Goal: Task Accomplishment & Management: Manage account settings

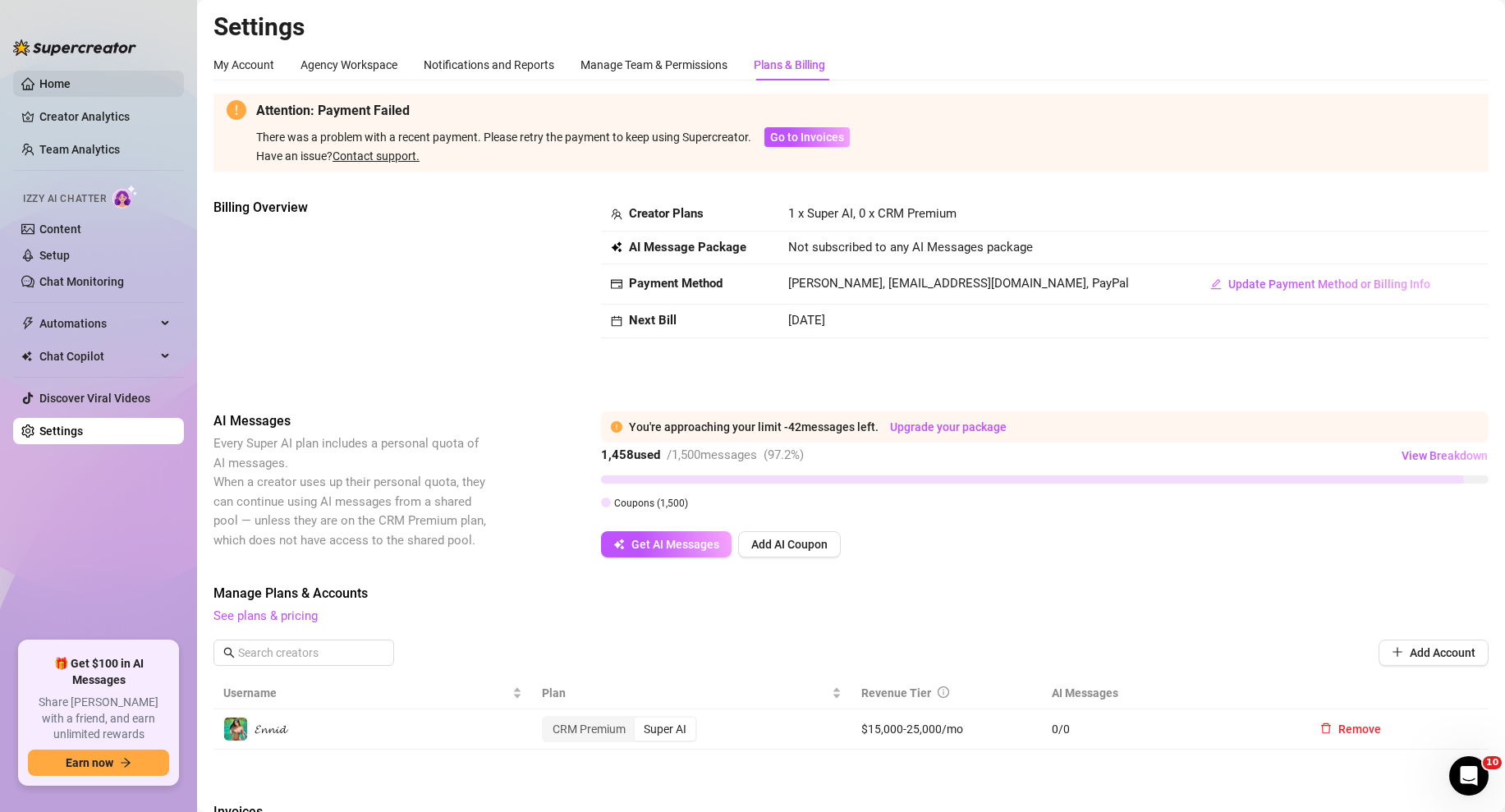
click at [63, 88] on link "Home" at bounding box center [55, 84] width 31 height 13
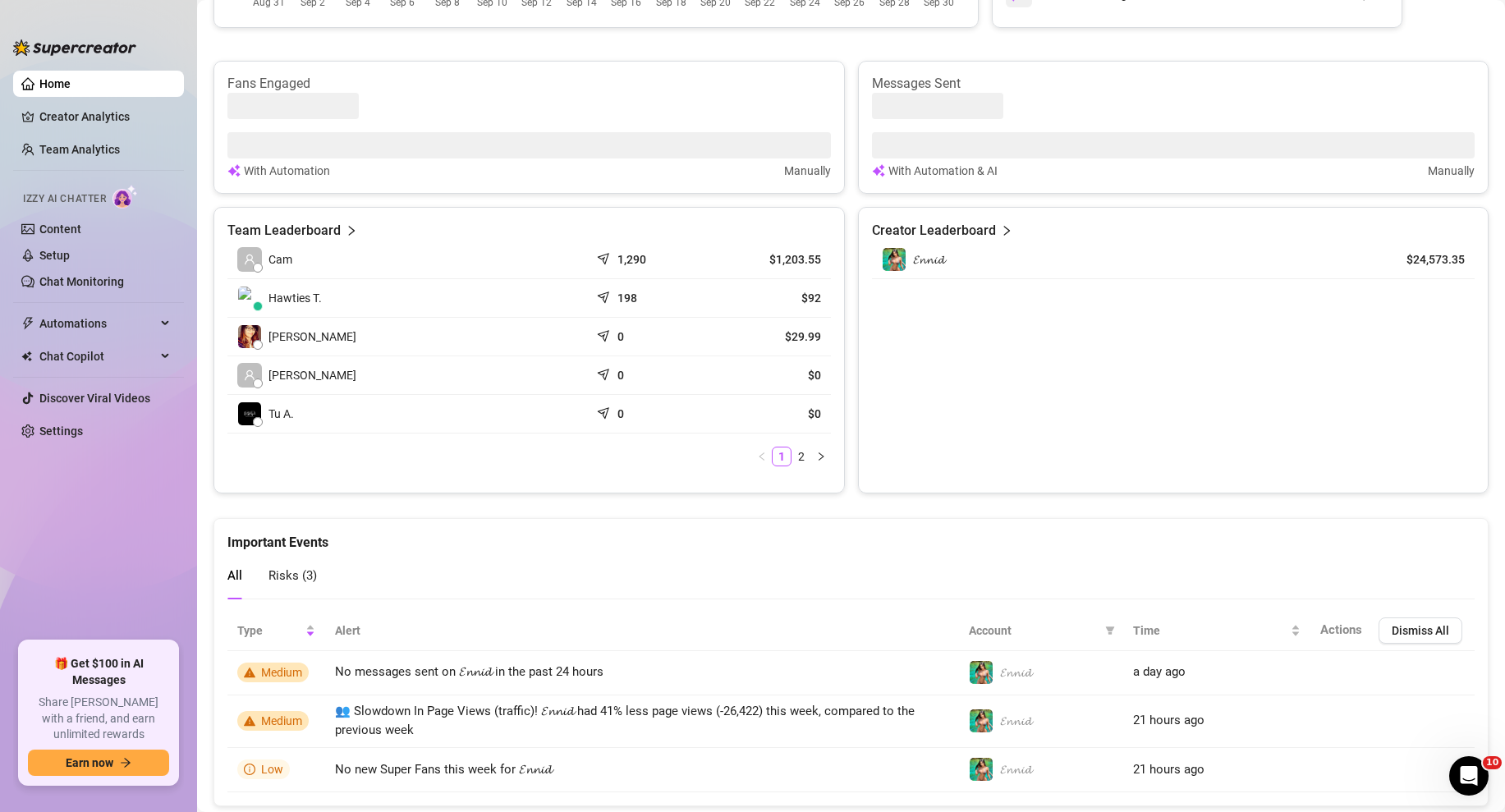
scroll to position [567, 0]
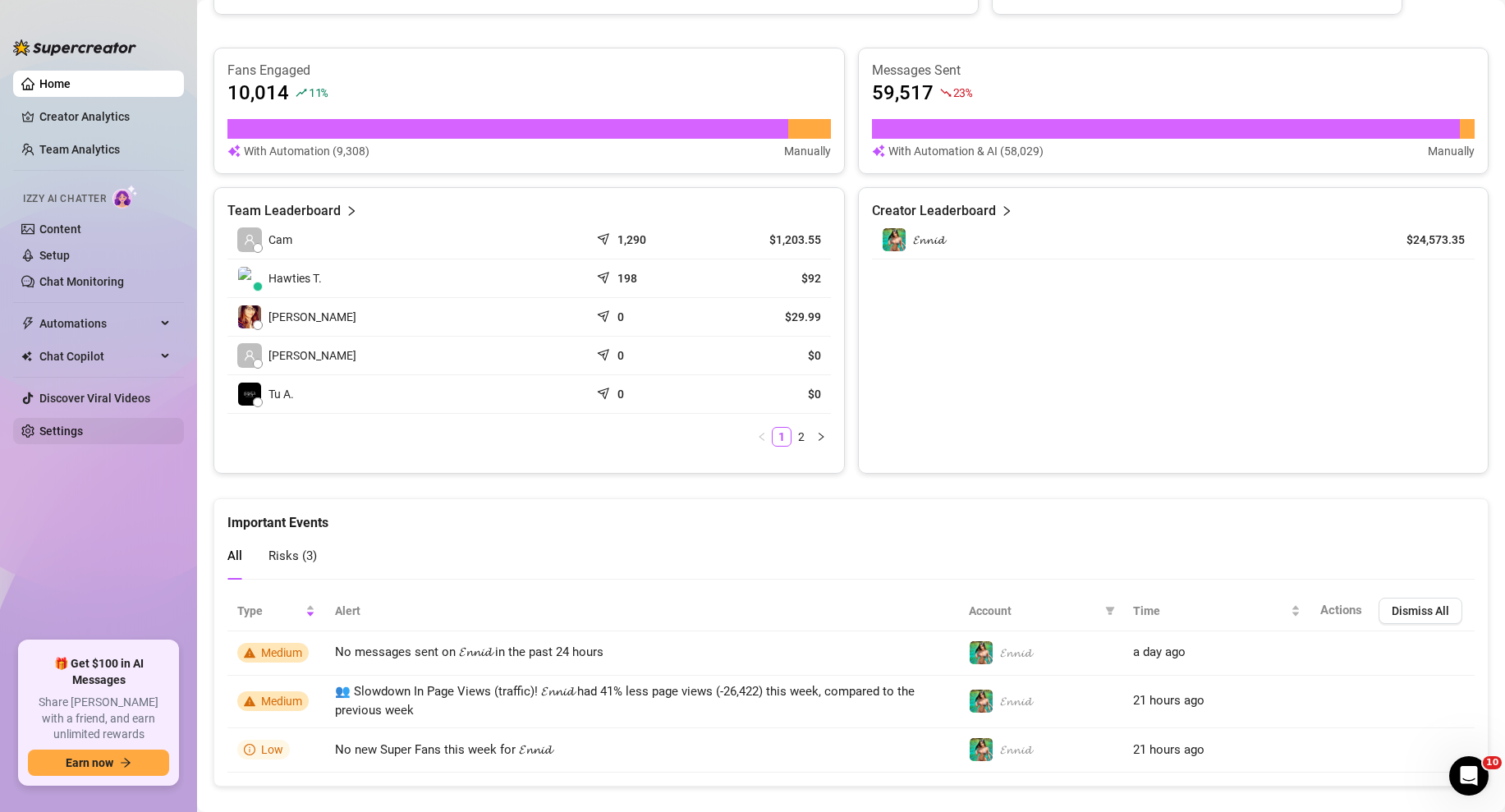
click at [55, 429] on link "Settings" at bounding box center [61, 430] width 43 height 13
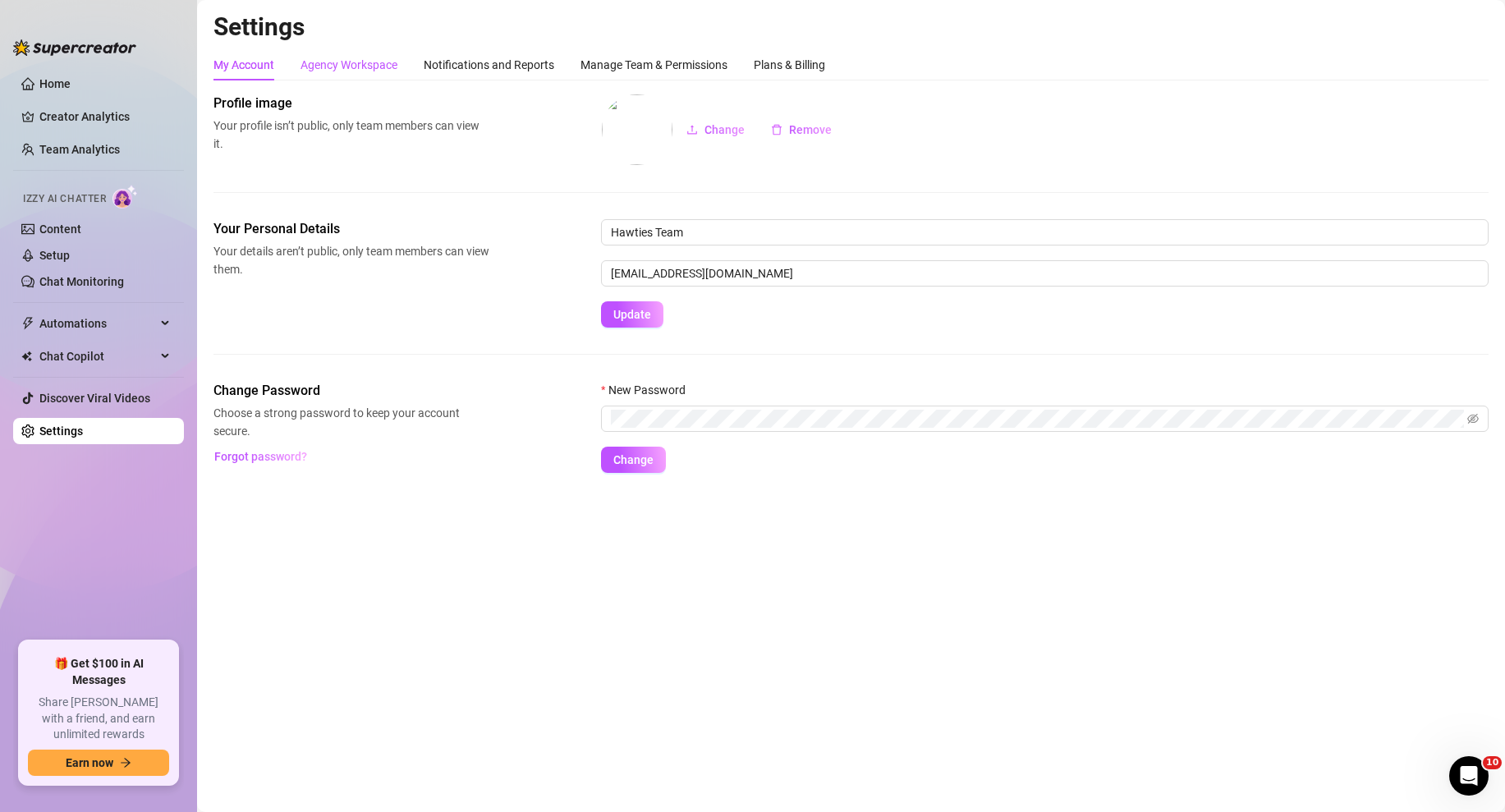
click at [338, 65] on div "Agency Workspace" at bounding box center [349, 64] width 97 height 18
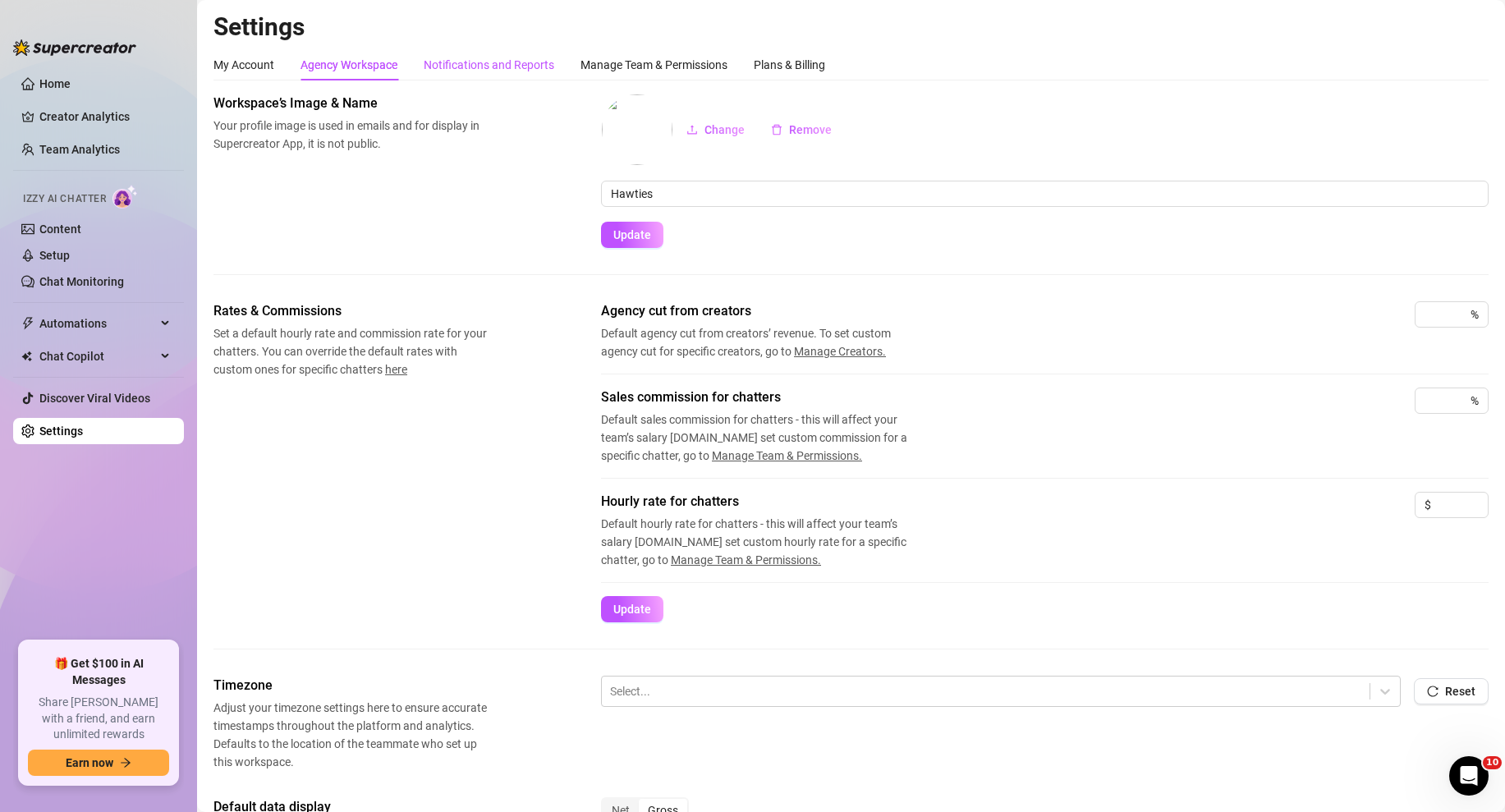
click at [507, 62] on div "Notifications and Reports" at bounding box center [489, 64] width 131 height 18
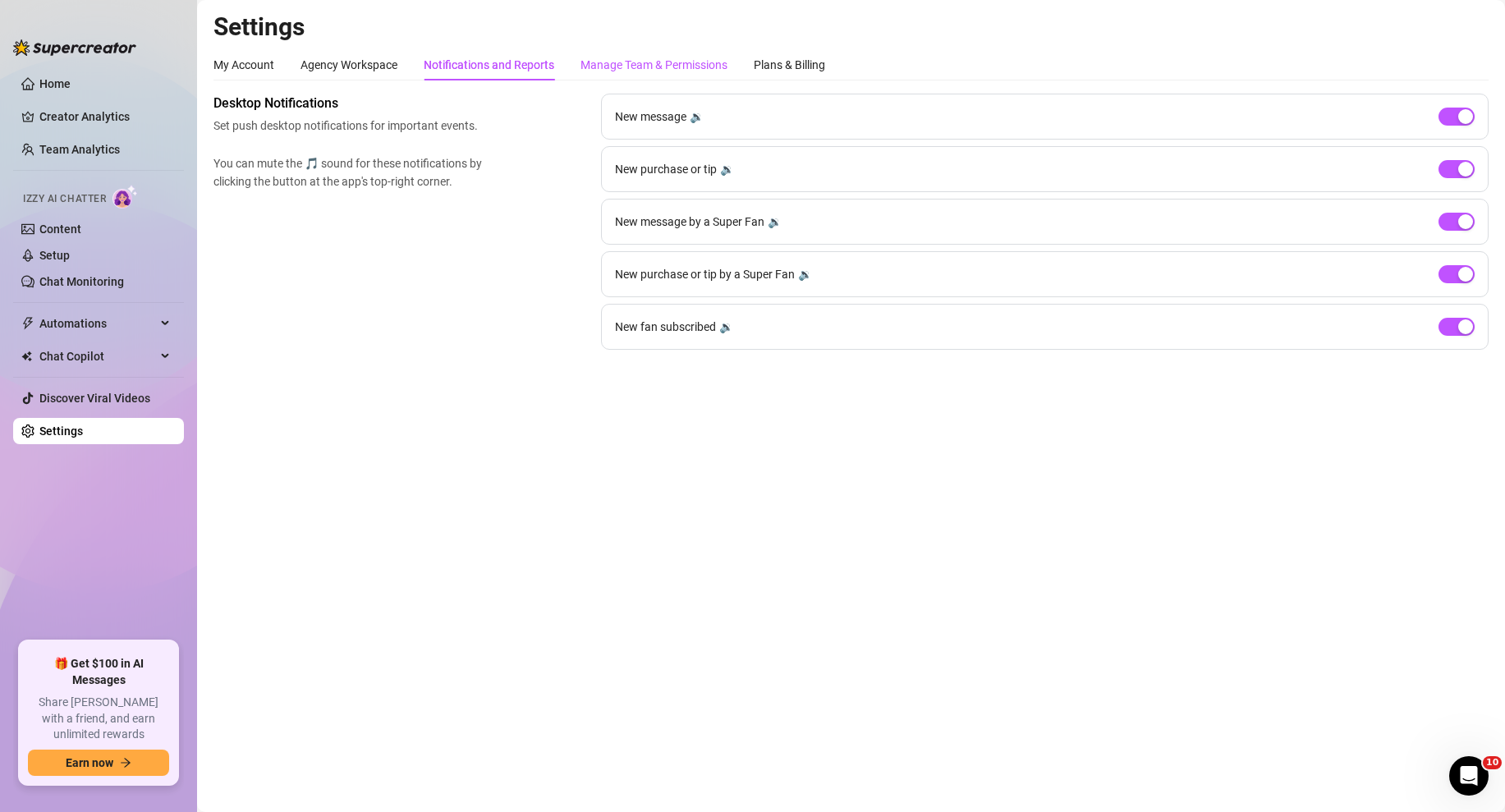
click at [631, 71] on div "Manage Team & Permissions" at bounding box center [653, 64] width 147 height 18
